Goal: Information Seeking & Learning: Understand process/instructions

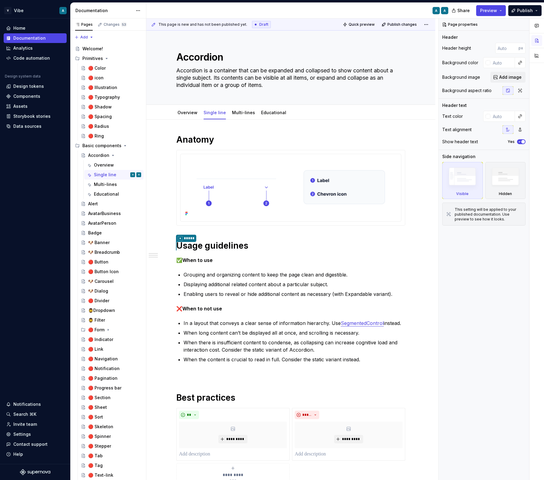
type textarea "*"
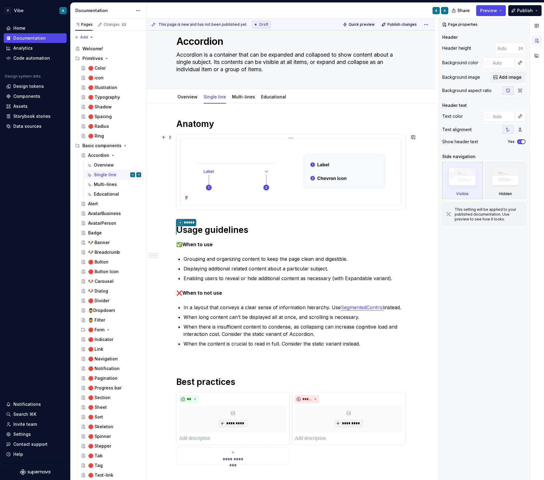
scroll to position [17, 0]
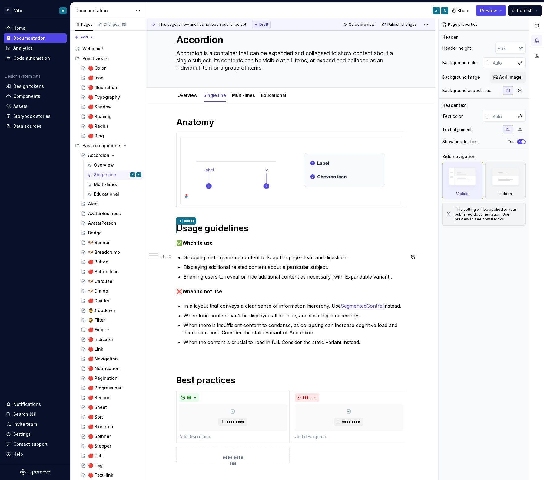
click at [256, 256] on p "Grouping and organizing content to keep the page clean and digestible." at bounding box center [295, 257] width 222 height 7
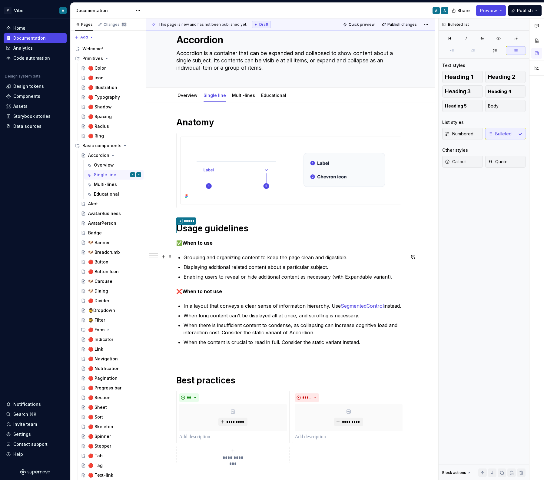
click at [256, 256] on p "Grouping and organizing content to keep the page clean and digestible." at bounding box center [295, 257] width 222 height 7
click at [244, 261] on ul "Grouping and organizing content to keep the page clean and digestible. Displayi…" at bounding box center [295, 267] width 222 height 27
click at [277, 254] on p "Grouping and organizing content to keep the page clean and digestible." at bounding box center [295, 257] width 222 height 7
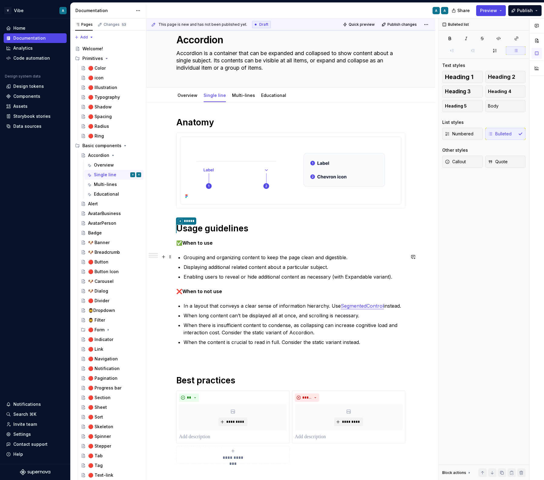
click at [277, 254] on p "Grouping and organizing content to keep the page clean and digestible." at bounding box center [295, 257] width 222 height 7
click at [267, 260] on p "Grouping and organizing content to keep the page clean and digestible." at bounding box center [295, 257] width 222 height 7
drag, startPoint x: 241, startPoint y: 257, endPoint x: 183, endPoint y: 260, distance: 58.2
click at [183, 260] on div "**********" at bounding box center [290, 290] width 229 height 346
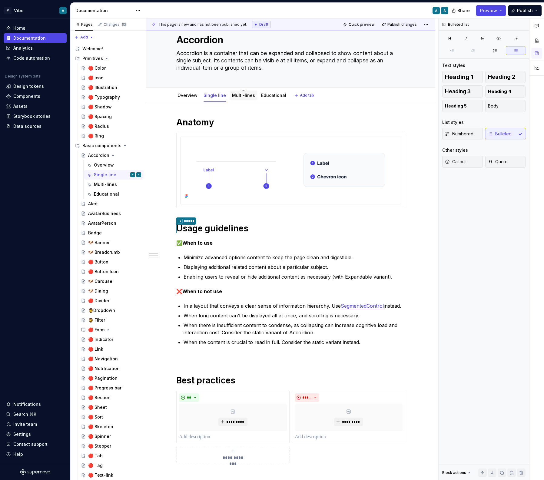
click at [239, 97] on link "Multi-lines" at bounding box center [243, 95] width 23 height 5
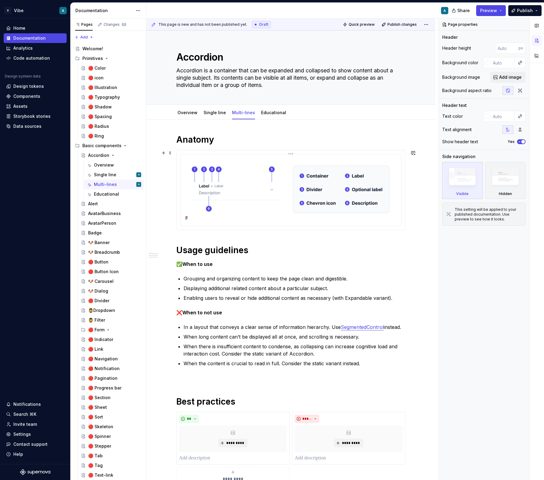
click at [359, 191] on img at bounding box center [291, 190] width 216 height 66
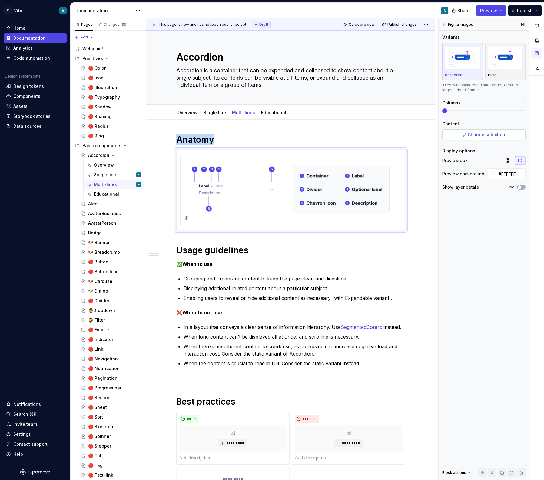
click at [489, 136] on span "Change selection" at bounding box center [487, 135] width 38 height 6
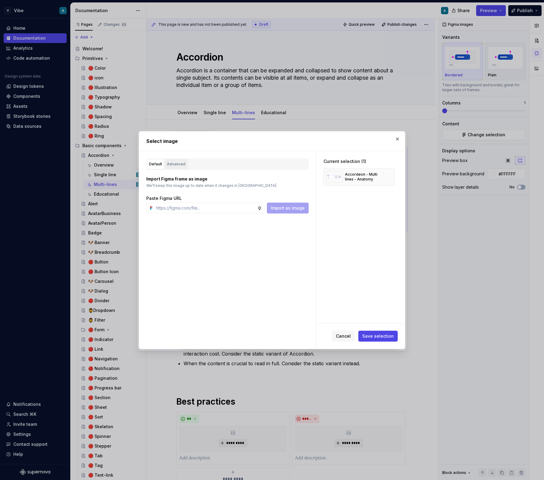
click at [178, 164] on div "Advanced" at bounding box center [176, 164] width 18 height 6
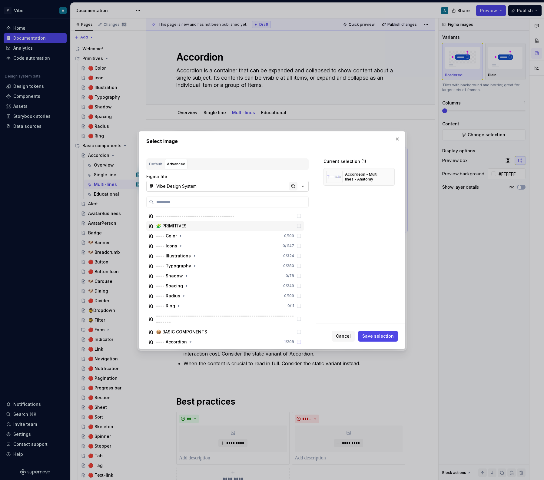
click at [294, 187] on div "button" at bounding box center [293, 186] width 8 height 8
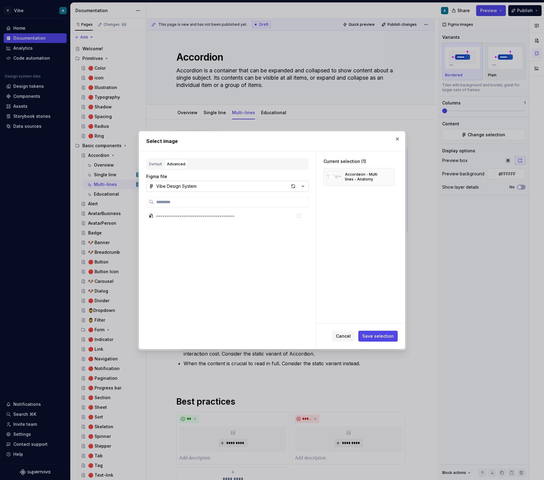
type textarea "*"
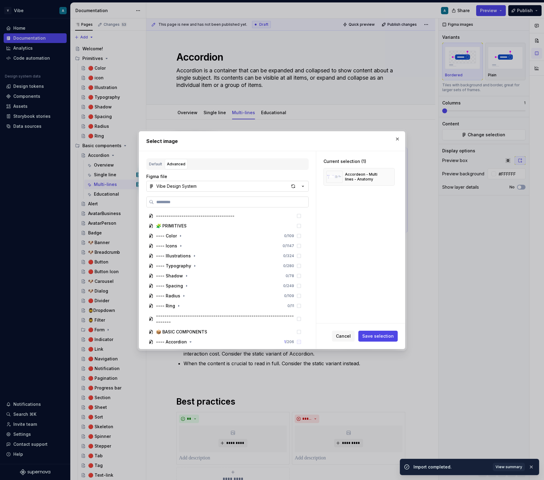
paste input "**********"
type input "**********"
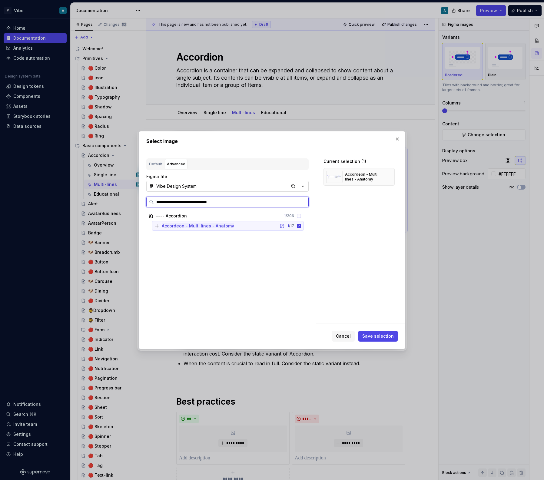
click at [251, 225] on div "Accordeon - Multi lines - Anatomy 1 / 17" at bounding box center [228, 226] width 152 height 10
click at [268, 226] on div "Accordeon - Multi lines - Anatomy 0 / 17" at bounding box center [228, 226] width 152 height 10
click at [378, 336] on span "Save selection" at bounding box center [377, 336] width 31 height 6
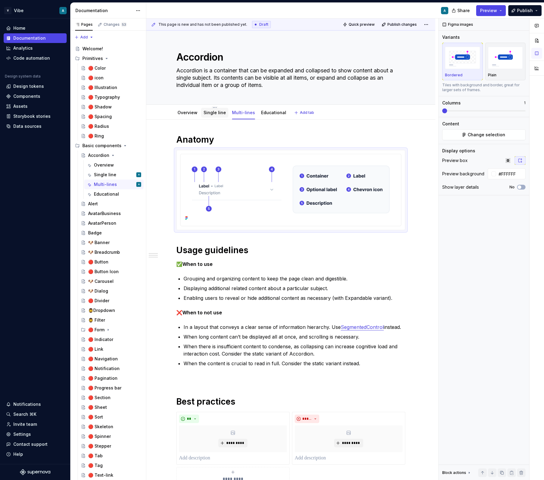
click at [219, 116] on div "Single line" at bounding box center [214, 113] width 27 height 10
click at [220, 116] on div "Single line" at bounding box center [214, 113] width 27 height 10
click at [212, 117] on div "Single line" at bounding box center [214, 113] width 27 height 10
click at [217, 114] on link "Single line" at bounding box center [214, 112] width 22 height 5
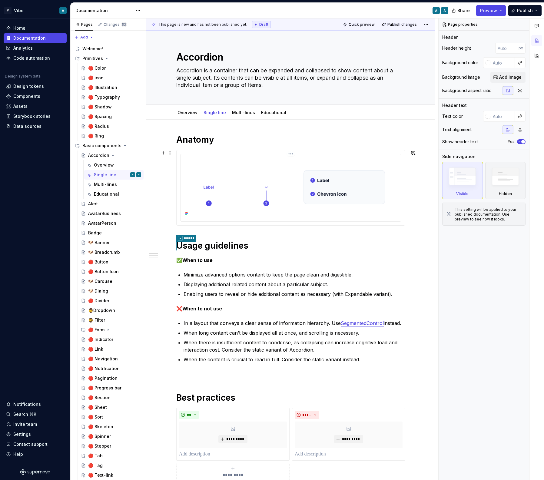
type textarea "*"
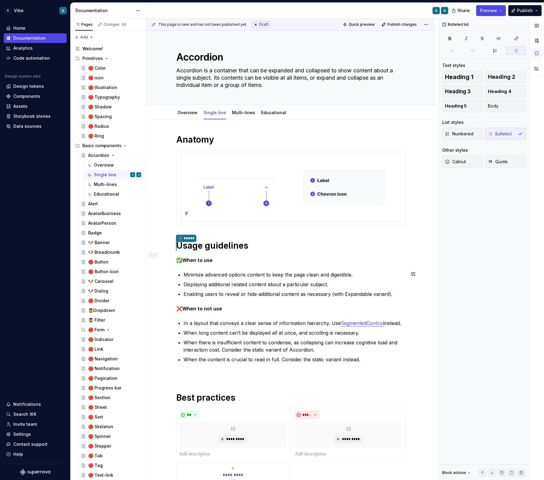
drag, startPoint x: 250, startPoint y: 274, endPoint x: 354, endPoint y: 269, distance: 104.0
click at [354, 269] on div "**********" at bounding box center [290, 307] width 229 height 346
drag, startPoint x: 359, startPoint y: 276, endPoint x: 297, endPoint y: 275, distance: 61.8
click at [297, 275] on p "Minimize advanced options content to keep the page clean and digestible." at bounding box center [295, 274] width 222 height 7
click at [256, 272] on p "Minimize advanced options content to keep the page clean and digestible." at bounding box center [295, 274] width 222 height 7
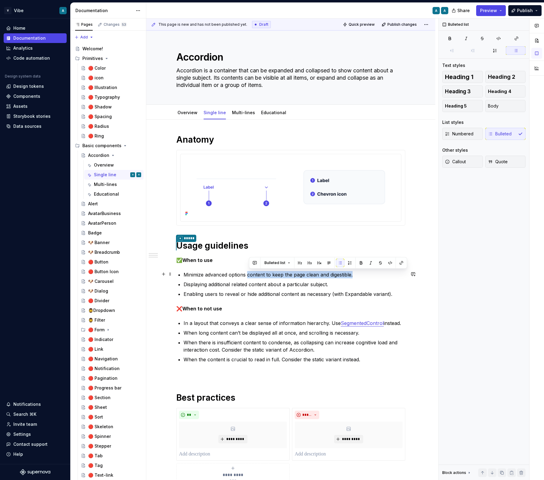
drag, startPoint x: 249, startPoint y: 275, endPoint x: 364, endPoint y: 271, distance: 115.7
click at [364, 271] on p "Minimize advanced options content to keep the page clean and digestible." at bounding box center [295, 274] width 222 height 7
click at [185, 275] on p "Minimize advanced options" at bounding box center [295, 274] width 222 height 7
click at [294, 271] on p "Visually minimize advanced options" at bounding box center [295, 274] width 222 height 7
drag, startPoint x: 330, startPoint y: 275, endPoint x: 313, endPoint y: 275, distance: 17.0
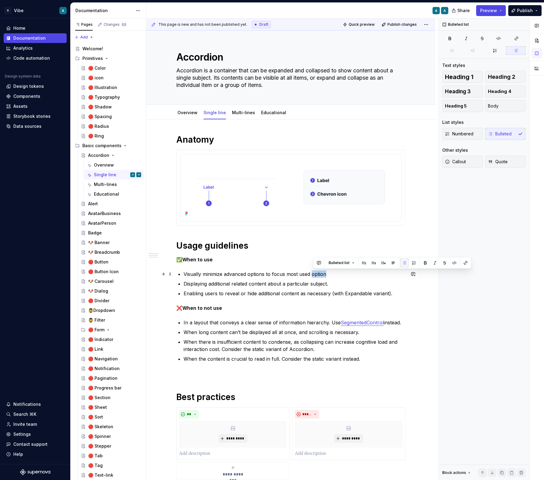
click at [313, 275] on p "Visually minimize advanced options to focus most used option" at bounding box center [295, 273] width 222 height 7
click at [286, 281] on p "Displaying additional related content about a particular subject." at bounding box center [295, 283] width 222 height 7
click at [247, 285] on p "Displaying additional related content about a particular subject." at bounding box center [295, 283] width 222 height 7
click at [212, 284] on p "Displaying additional related content about a particular subject." at bounding box center [295, 283] width 222 height 7
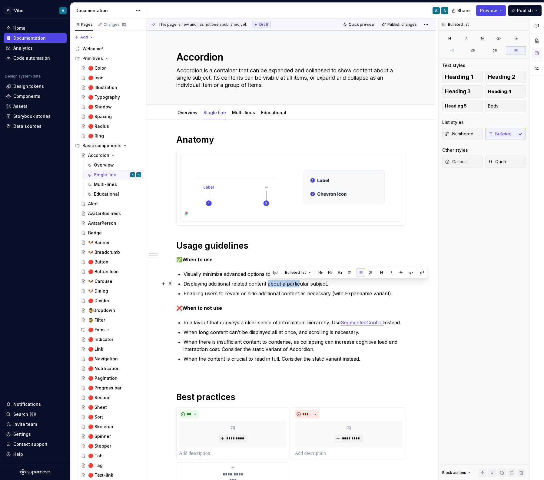
drag, startPoint x: 269, startPoint y: 283, endPoint x: 300, endPoint y: 282, distance: 31.2
click at [300, 282] on p "Displaying additional related content about a particular subject." at bounding box center [295, 283] width 222 height 7
click at [330, 289] on ul "Visually minimize advanced options to focus most used elements Displaying addit…" at bounding box center [295, 283] width 222 height 27
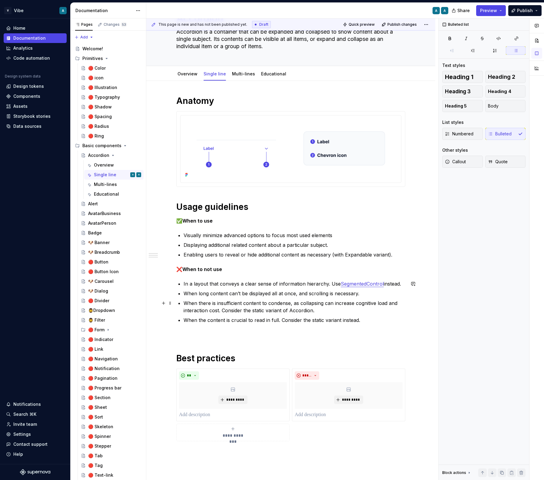
scroll to position [41, 0]
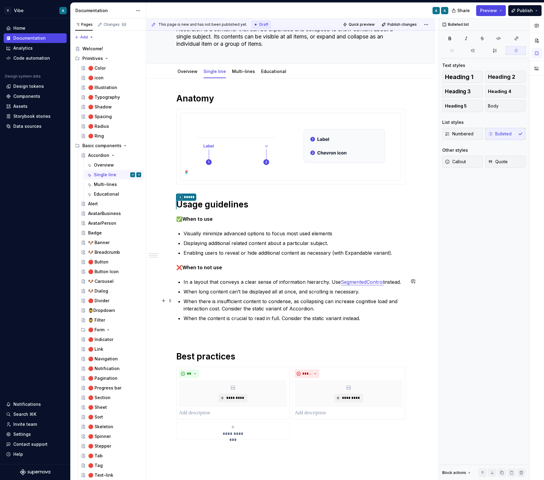
click at [241, 295] on ul "In a layout that conveys a clear sense of information hierarchy. Use SegmentedC…" at bounding box center [295, 300] width 222 height 44
click at [269, 316] on p "When the content is crucial to read in full. Consider the static variant instea…" at bounding box center [295, 318] width 222 height 7
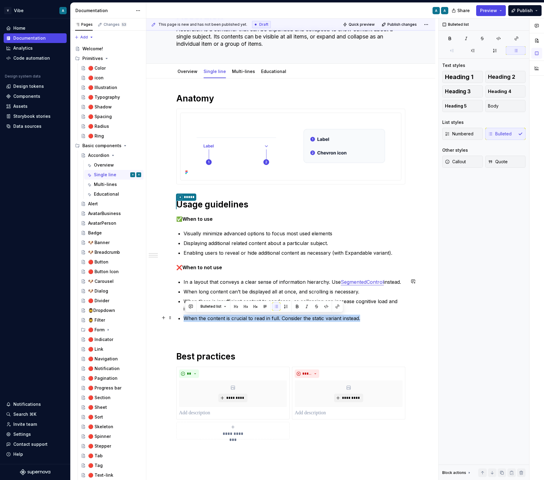
click at [281, 319] on p "When the content is crucial to read in full. Consider the static variant instea…" at bounding box center [295, 318] width 222 height 7
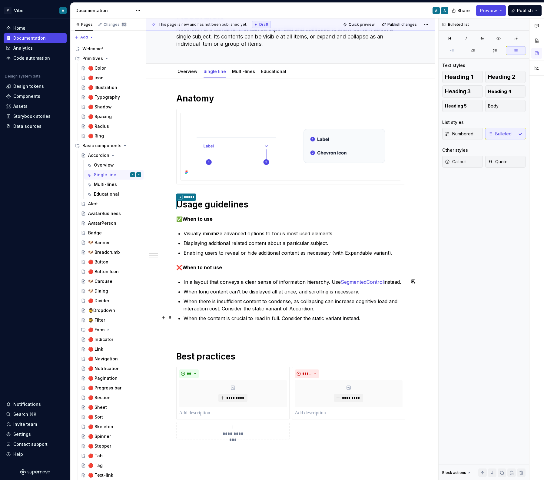
click at [281, 319] on p "When the content is crucial to read in full. Consider the static variant instea…" at bounding box center [295, 318] width 222 height 7
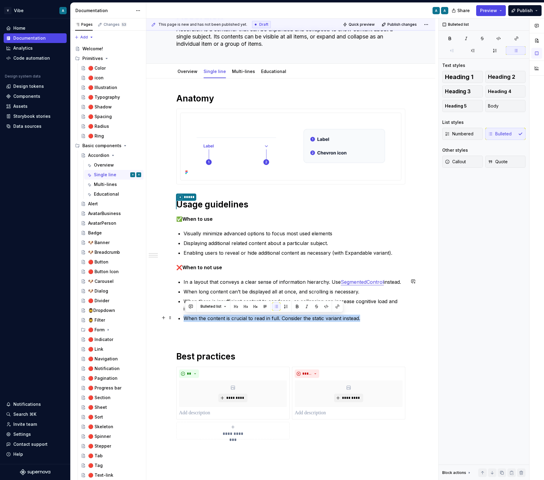
click at [281, 319] on p "When the content is crucial to read in full. Consider the static variant instea…" at bounding box center [295, 318] width 222 height 7
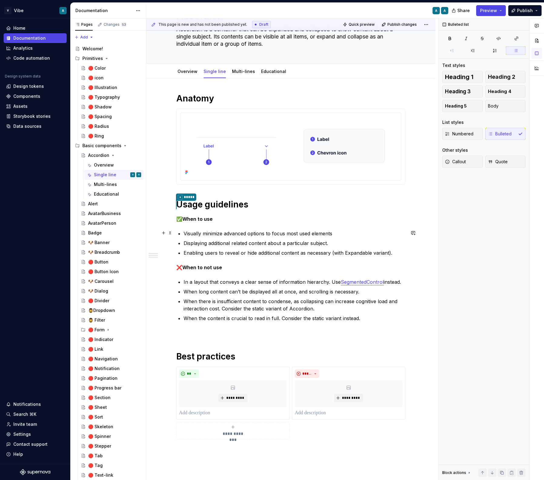
click at [300, 234] on p "Visually minimize advanced options to focus most used elements" at bounding box center [295, 233] width 222 height 7
click at [186, 291] on p "When long content can’t be displayed all at once, and scrolling is necessary." at bounding box center [295, 291] width 222 height 7
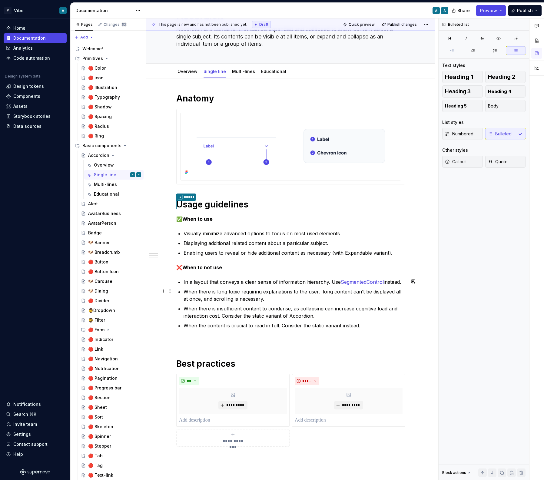
click at [240, 291] on p "When there is long topic requiring explanations to the user. long content can’t…" at bounding box center [295, 295] width 222 height 15
drag, startPoint x: 264, startPoint y: 291, endPoint x: 318, endPoint y: 291, distance: 54.2
click at [318, 291] on p "When there is long topic requiring explanations to the user. long content can’t…" at bounding box center [295, 295] width 222 height 15
drag, startPoint x: 341, startPoint y: 290, endPoint x: 341, endPoint y: 298, distance: 7.6
click at [341, 298] on p "When there is long topic requiring to be structured to make it clear. long cont…" at bounding box center [295, 295] width 222 height 15
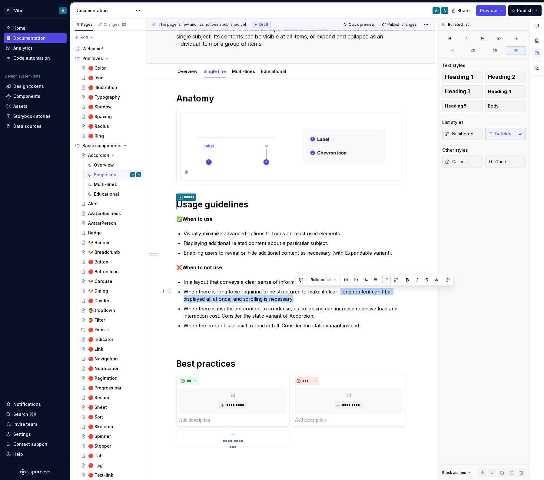
drag, startPoint x: 340, startPoint y: 299, endPoint x: 340, endPoint y: 290, distance: 9.1
click at [340, 290] on p "When there is long topic requiring to be structured to make it clear. long cont…" at bounding box center [295, 295] width 222 height 15
click at [193, 73] on link "Overview" at bounding box center [187, 71] width 20 height 5
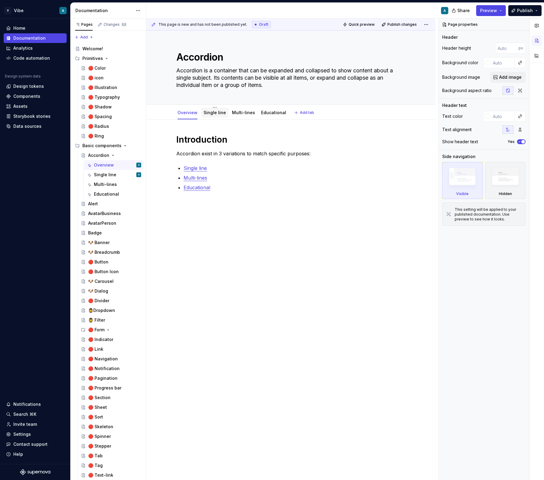
click at [214, 116] on div "Single line" at bounding box center [214, 112] width 22 height 7
click at [215, 115] on div "Single line" at bounding box center [214, 113] width 22 height 6
click at [213, 112] on link "Single line" at bounding box center [214, 112] width 22 height 5
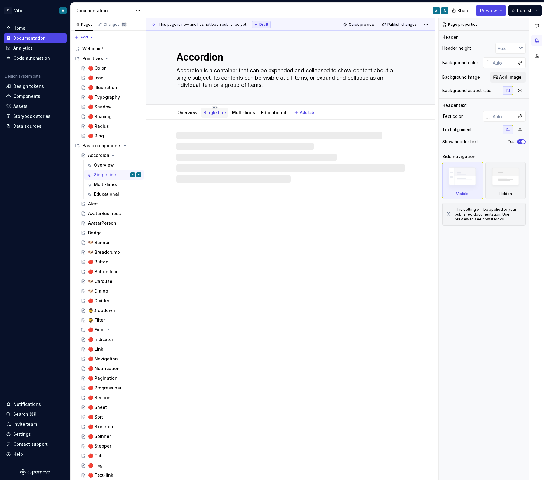
type textarea "*"
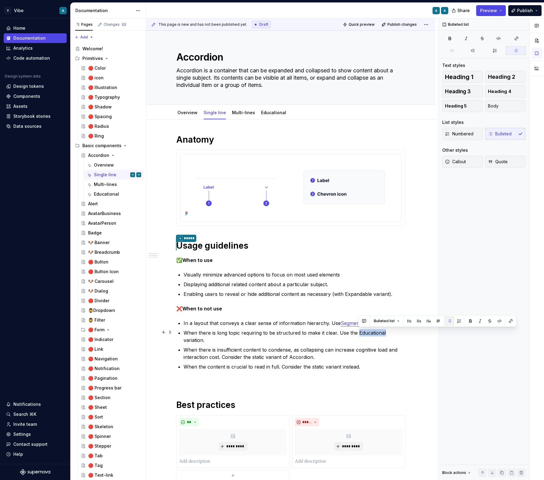
drag, startPoint x: 359, startPoint y: 332, endPoint x: 385, endPoint y: 332, distance: 26.0
click at [385, 332] on p "When there is long topic requiring to be structured to make it clear. Use the E…" at bounding box center [295, 336] width 222 height 15
click at [360, 358] on p "When there is insufficient content to condense, as collapsing can increase cogn…" at bounding box center [295, 353] width 222 height 15
drag, startPoint x: 388, startPoint y: 333, endPoint x: 383, endPoint y: 406, distance: 73.1
click at [388, 334] on p "When there is long topic requiring to be structured to make it clear. Use the E…" at bounding box center [295, 336] width 222 height 15
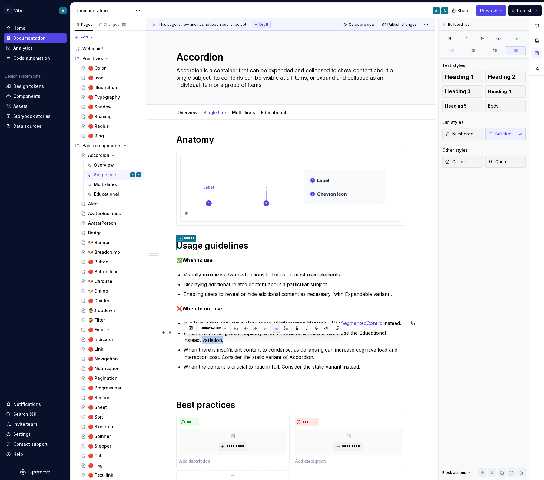
drag, startPoint x: 219, startPoint y: 340, endPoint x: 184, endPoint y: 341, distance: 34.5
click at [184, 341] on div "**********" at bounding box center [290, 311] width 229 height 354
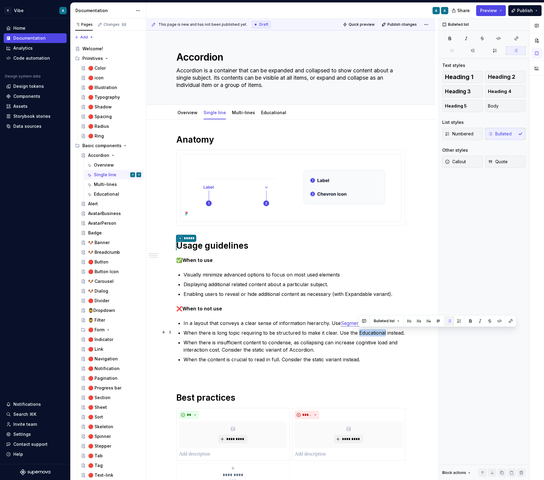
drag, startPoint x: 385, startPoint y: 332, endPoint x: 358, endPoint y: 331, distance: 27.6
click at [358, 331] on p "When there is long topic requiring to be structured to make it clear. Use the E…" at bounding box center [295, 332] width 222 height 7
click at [510, 320] on button "button" at bounding box center [510, 321] width 8 height 8
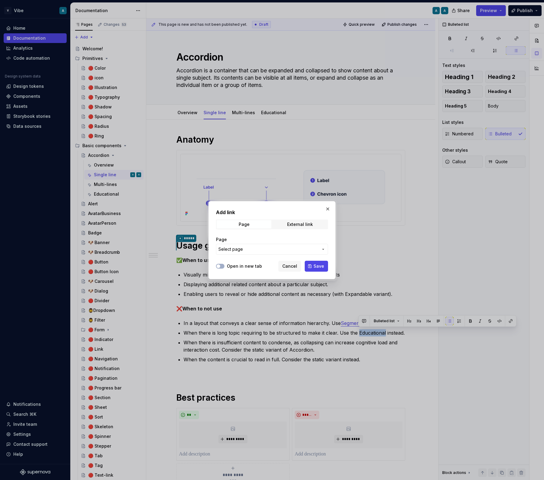
click at [261, 249] on span "Select page" at bounding box center [268, 249] width 100 height 6
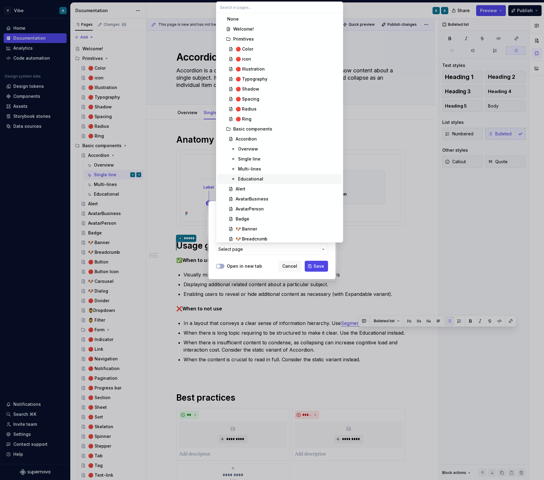
click at [253, 181] on div "Educational" at bounding box center [250, 179] width 25 height 6
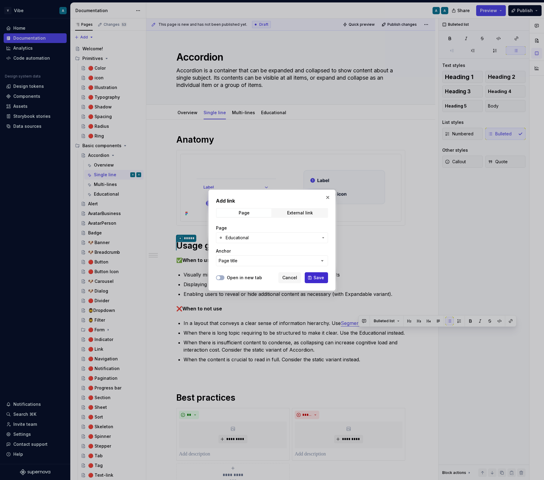
click at [315, 273] on button "Save" at bounding box center [316, 277] width 23 height 11
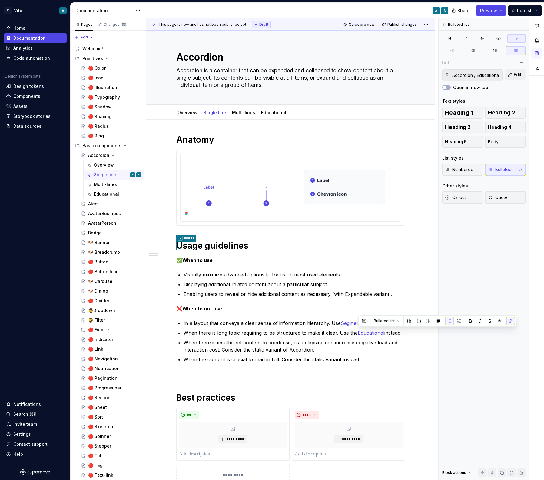
click at [260, 342] on p "When there is insufficient content to condense, as collapsing can increase cogn…" at bounding box center [295, 346] width 222 height 15
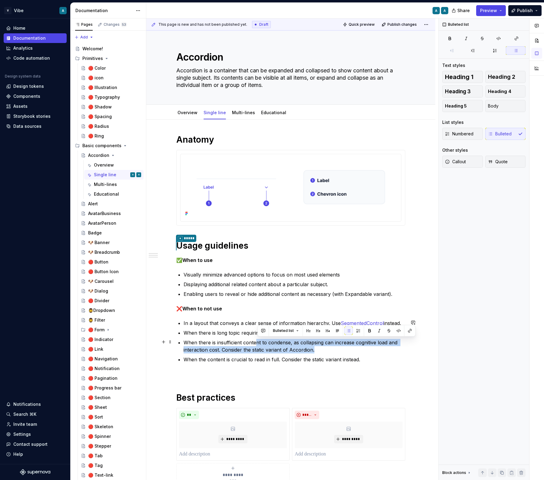
drag, startPoint x: 316, startPoint y: 350, endPoint x: 256, endPoint y: 339, distance: 61.4
click at [256, 339] on p "When there is insufficient content to condense, as collapsing can increase cogn…" at bounding box center [295, 346] width 222 height 15
click at [215, 329] on p "When there is long topic requiring to be structured to make it clear. Use the E…" at bounding box center [295, 332] width 222 height 7
drag, startPoint x: 219, startPoint y: 341, endPoint x: 322, endPoint y: 346, distance: 103.4
click at [322, 346] on p "When there is insufficient content to condense, as collapsing can increase cogn…" at bounding box center [295, 346] width 222 height 15
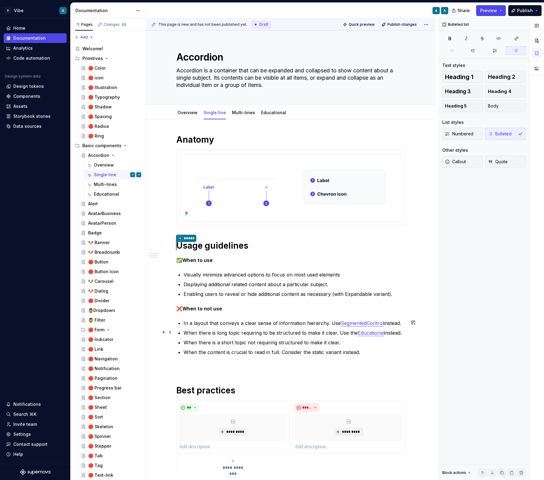
click at [358, 334] on link "Educational" at bounding box center [371, 333] width 27 height 6
click at [349, 341] on p "When there is a short topic not requiring structured to make it clear." at bounding box center [295, 342] width 222 height 7
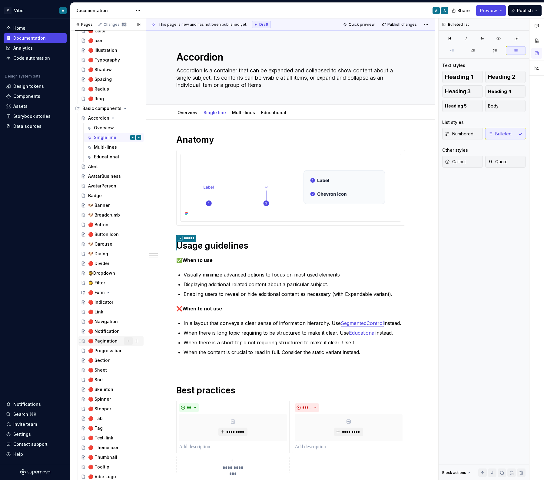
scroll to position [37, 0]
drag, startPoint x: 365, startPoint y: 340, endPoint x: 351, endPoint y: 340, distance: 13.9
click at [351, 340] on p "When there is a short topic not requiring structured to make it clear. Use tool…" at bounding box center [295, 342] width 222 height 7
click at [504, 329] on button "button" at bounding box center [503, 330] width 8 height 8
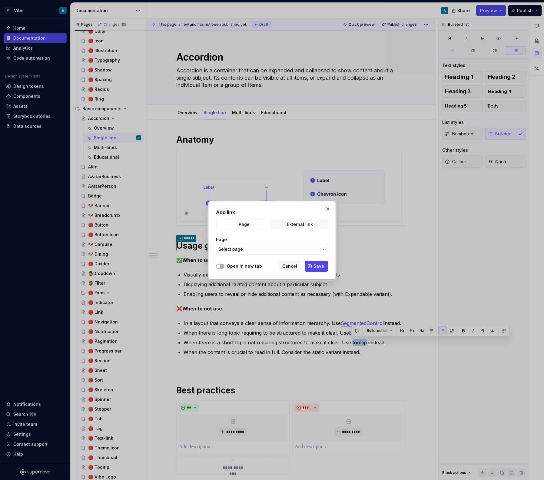
click at [259, 249] on span "Select page" at bounding box center [268, 249] width 100 height 6
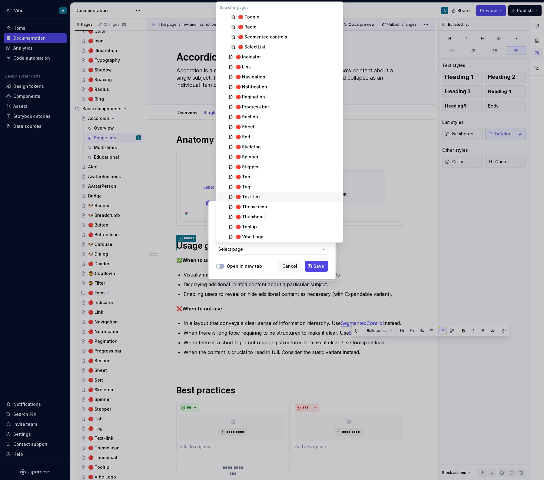
scroll to position [352, 0]
click at [251, 227] on div "🔴 Tooltip" at bounding box center [246, 226] width 21 height 6
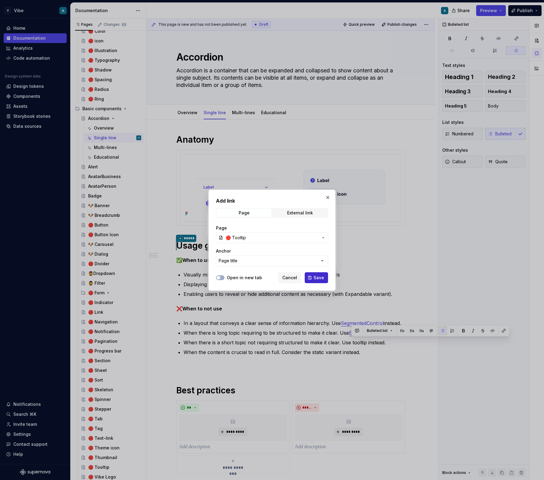
click at [316, 278] on span "Save" at bounding box center [318, 278] width 11 height 6
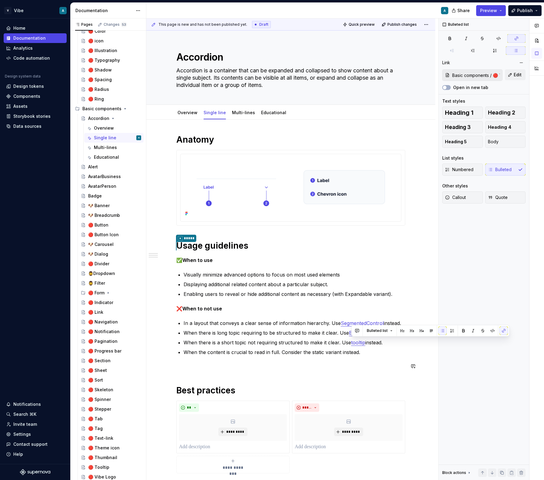
click at [372, 374] on div "**********" at bounding box center [290, 303] width 229 height 339
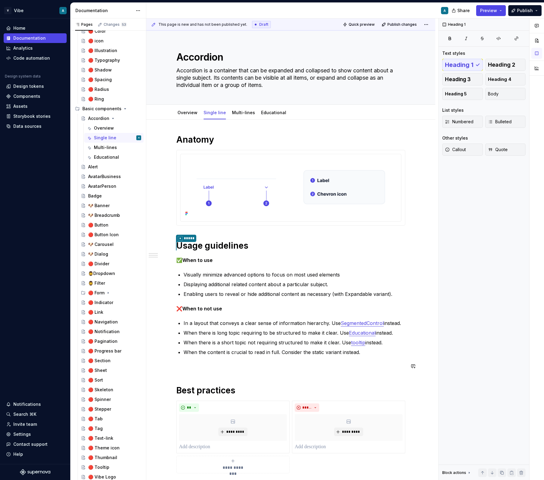
click at [380, 357] on div "**********" at bounding box center [290, 303] width 229 height 339
click at [370, 351] on p "When the content is crucial to read in full. Consider the static variant instea…" at bounding box center [295, 352] width 222 height 7
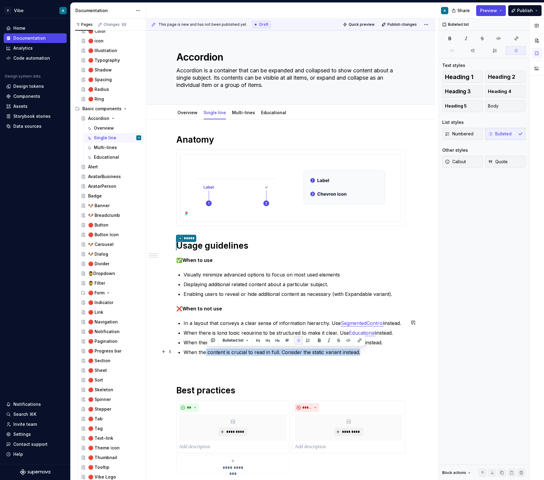
drag, startPoint x: 365, startPoint y: 351, endPoint x: 207, endPoint y: 352, distance: 158.1
click at [207, 352] on p "When the content is crucial to read in full. Consider the static variant instea…" at bounding box center [295, 352] width 222 height 7
click at [432, 336] on div "**********" at bounding box center [290, 372] width 289 height 505
click at [399, 334] on p "When there is long topic requiring to be structured to make it clear. Use Educa…" at bounding box center [295, 332] width 222 height 7
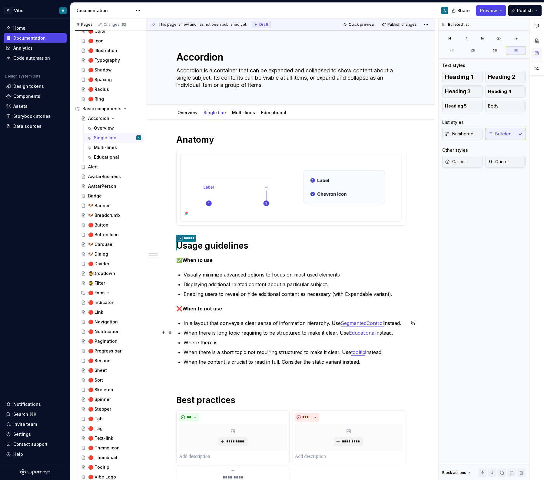
click at [217, 329] on p "When there is long topic requiring to be structured to make it clear. Use Educa…" at bounding box center [295, 332] width 222 height 7
click at [226, 340] on p "Where there is" at bounding box center [295, 342] width 222 height 7
drag, startPoint x: 235, startPoint y: 343, endPoint x: 223, endPoint y: 343, distance: 11.2
click at [223, 343] on p "Where the collapsable content need" at bounding box center [295, 342] width 222 height 7
click at [268, 342] on p "Where the collapsable content need" at bounding box center [295, 342] width 222 height 7
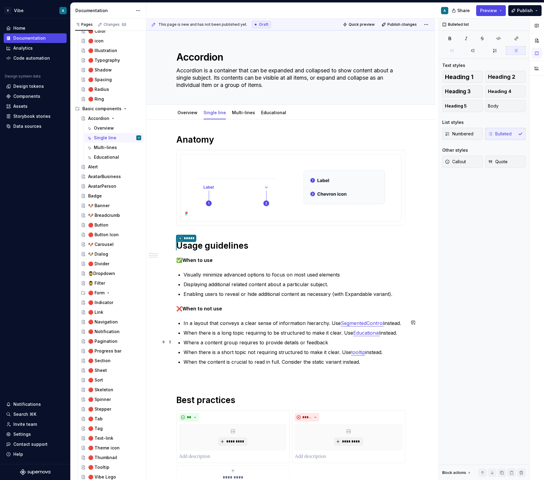
click at [200, 341] on p "Where a content group requires to provide details or feedback" at bounding box center [295, 342] width 222 height 7
click at [335, 342] on p "When a content group requires to provide details or feedback" at bounding box center [295, 342] width 222 height 7
click at [282, 341] on p "When a content group requires to provide details or feedback" at bounding box center [295, 342] width 222 height 7
click at [338, 341] on p "When a content group requires to provide details or feedback" at bounding box center [295, 342] width 222 height 7
drag, startPoint x: 362, startPoint y: 341, endPoint x: 339, endPoint y: 341, distance: 23.6
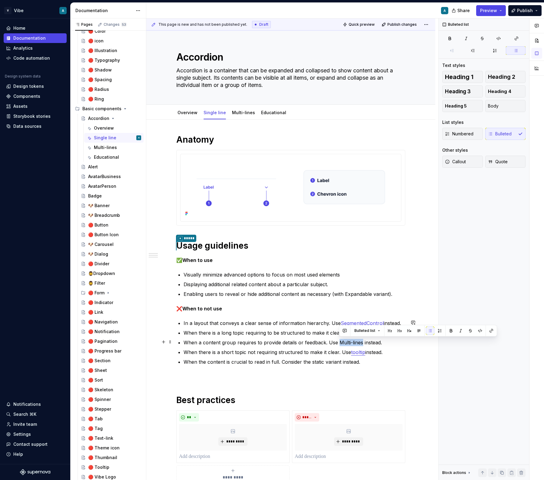
click at [339, 341] on p "When a content group requires to provide details or feedback. Use Multi-lines i…" at bounding box center [295, 342] width 222 height 7
click at [490, 329] on button "button" at bounding box center [491, 330] width 8 height 8
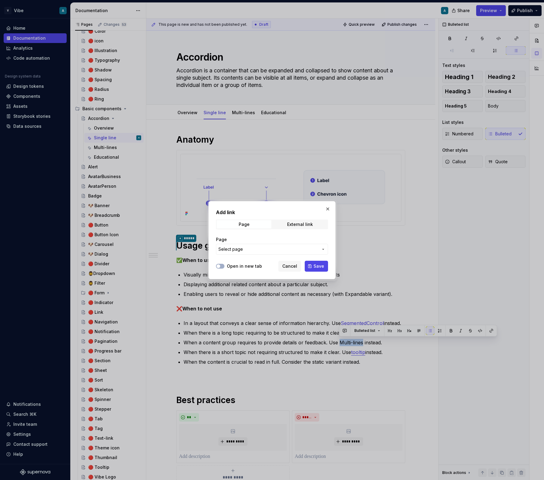
click at [275, 248] on span "Select page" at bounding box center [268, 249] width 100 height 6
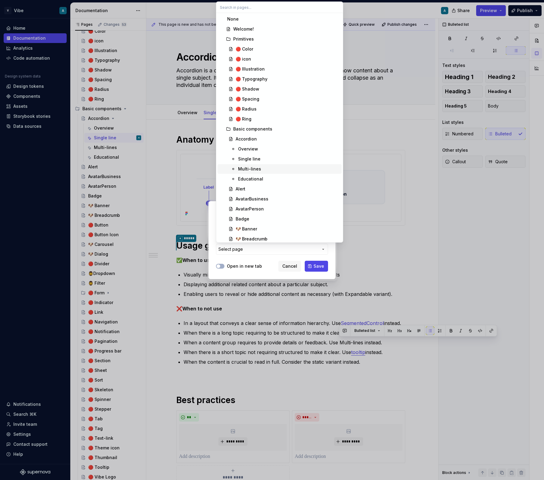
click at [263, 171] on div "Multi-lines" at bounding box center [288, 169] width 101 height 6
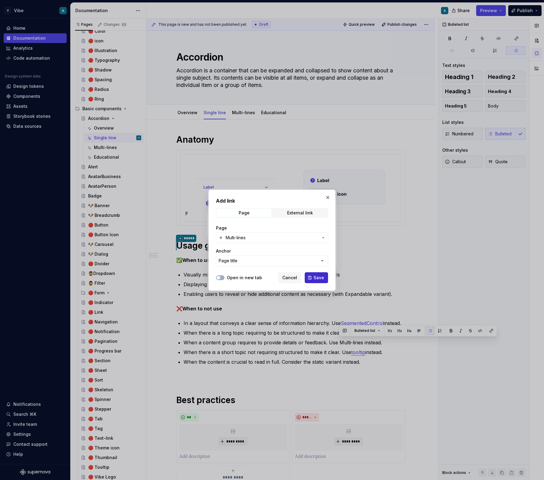
click at [320, 281] on button "Save" at bounding box center [316, 277] width 23 height 11
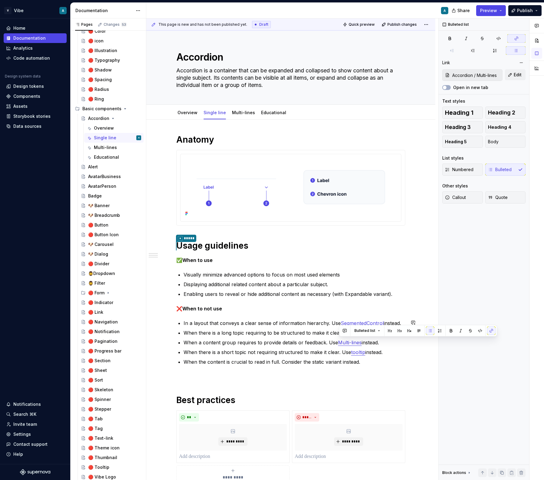
click at [326, 368] on div "**********" at bounding box center [290, 308] width 229 height 349
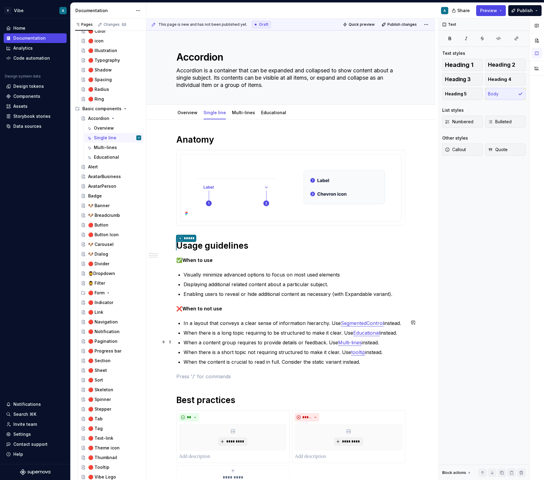
click at [283, 342] on p "When a content group requires to provide details or feedback. Use Multi-lines i…" at bounding box center [295, 342] width 222 height 7
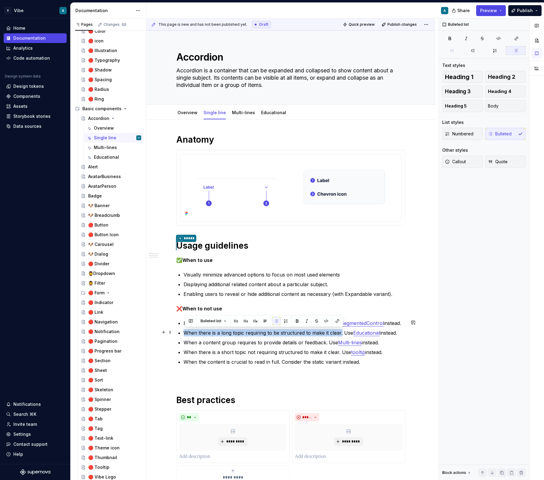
drag, startPoint x: 342, startPoint y: 334, endPoint x: 182, endPoint y: 330, distance: 159.6
click at [182, 330] on div "**********" at bounding box center [290, 308] width 229 height 349
copy p "When there is a long topic requiring to be structured to make it clear."
click at [305, 303] on div "**********" at bounding box center [290, 308] width 229 height 349
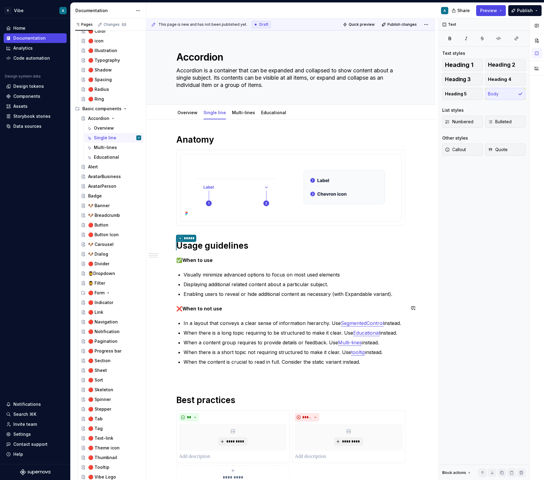
click at [305, 303] on div "**********" at bounding box center [290, 308] width 229 height 349
click at [402, 379] on p at bounding box center [290, 376] width 229 height 7
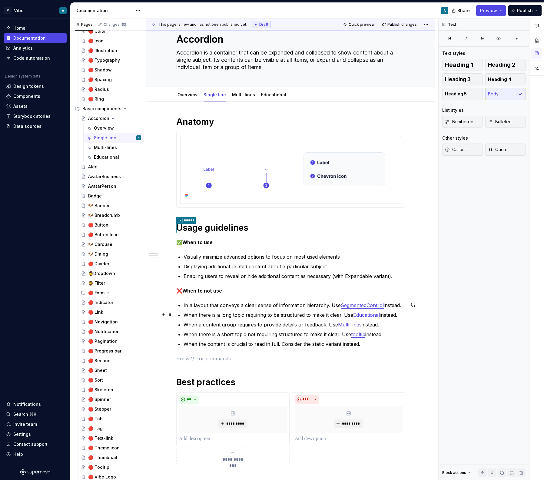
scroll to position [0, 0]
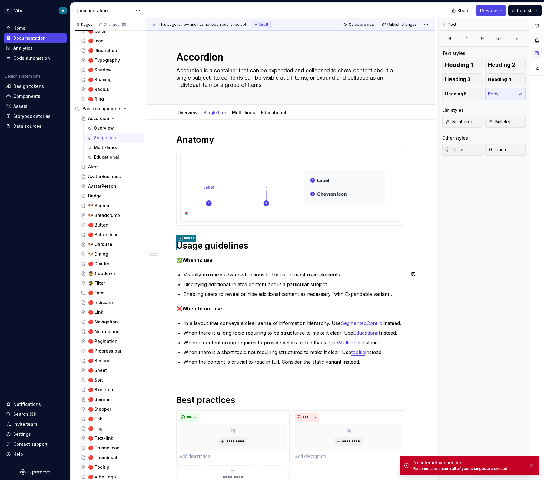
type textarea "*"
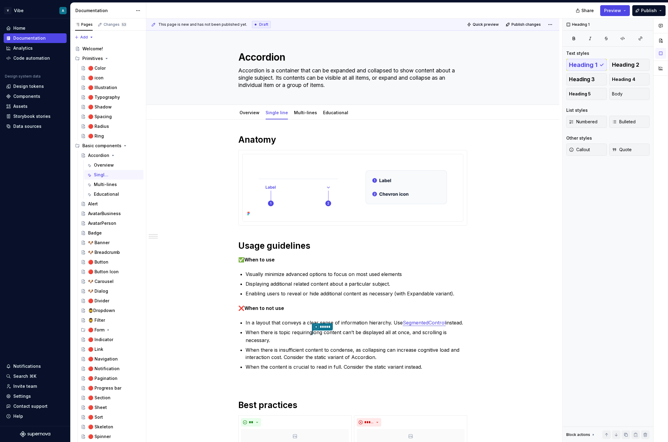
type textarea "*"
